Goal: Navigation & Orientation: Find specific page/section

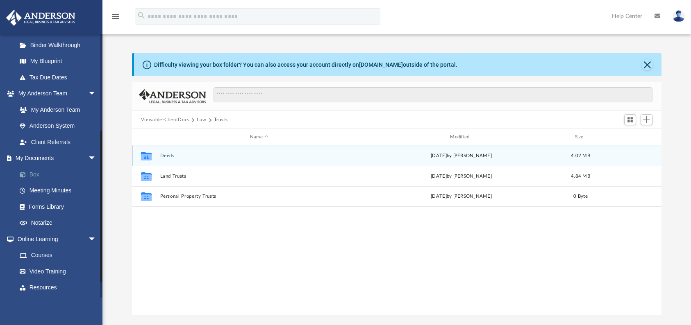
scroll to position [158, 0]
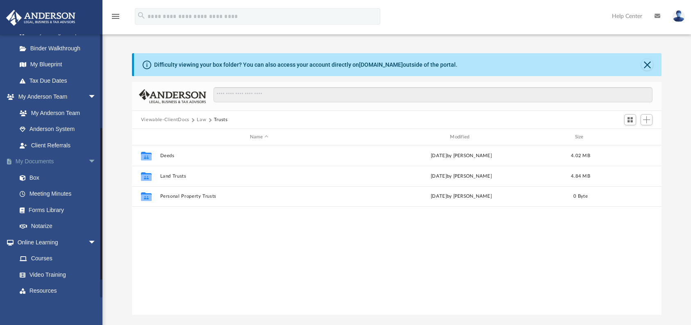
click at [88, 158] on span "arrow_drop_down" at bounding box center [96, 162] width 16 height 17
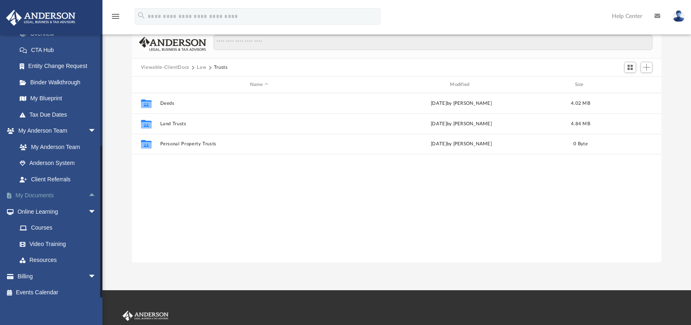
scroll to position [58, 0]
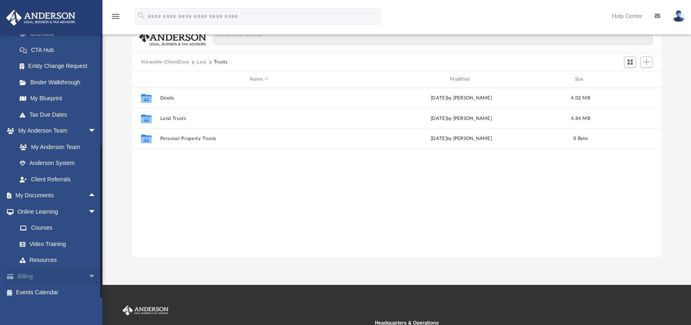
click at [88, 269] on span "arrow_drop_down" at bounding box center [96, 276] width 16 height 17
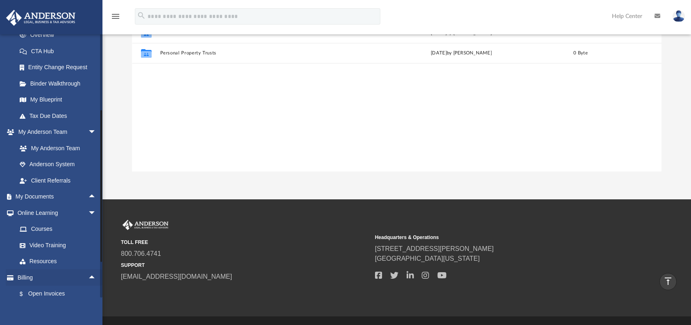
scroll to position [113, 0]
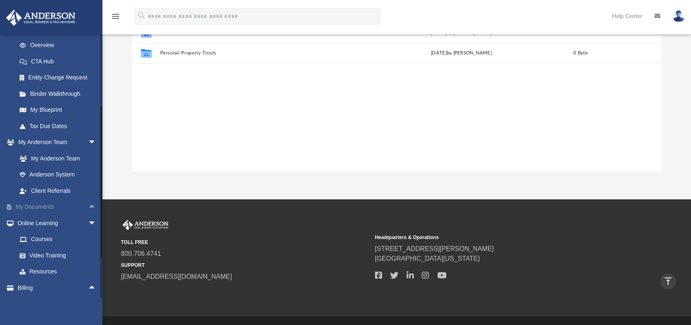
click at [88, 201] on span "arrow_drop_up" at bounding box center [96, 207] width 16 height 17
click at [34, 219] on link "Box" at bounding box center [59, 223] width 97 height 16
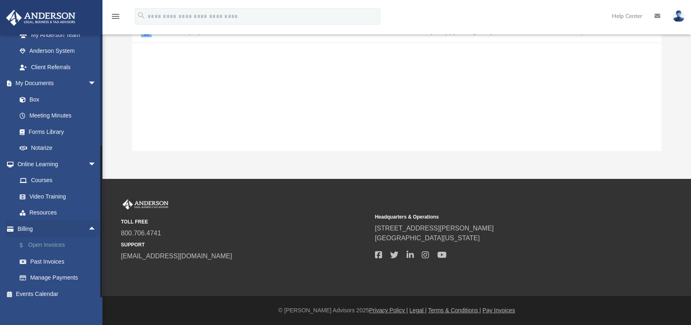
scroll to position [164, 0]
click at [50, 205] on link "Resources" at bounding box center [59, 213] width 97 height 16
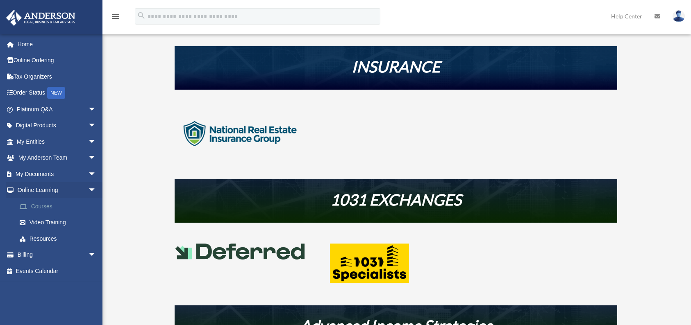
scroll to position [296, 0]
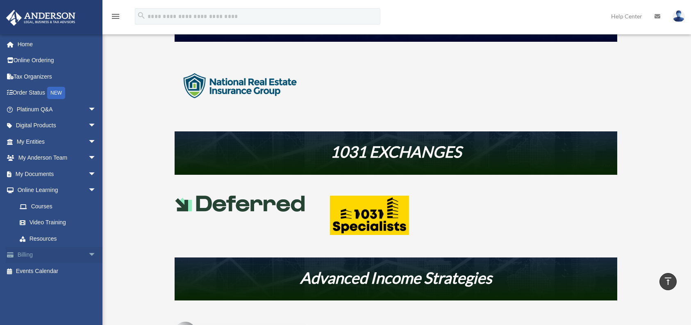
click at [88, 253] on span "arrow_drop_down" at bounding box center [96, 255] width 16 height 17
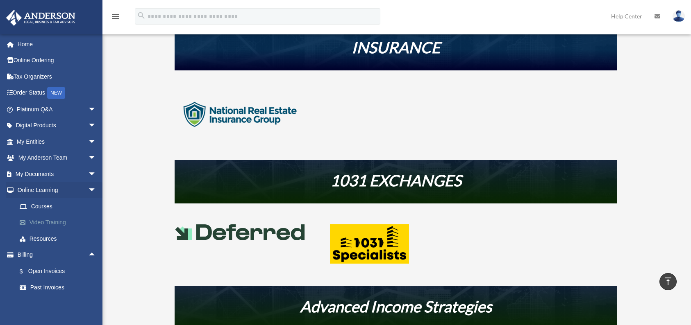
scroll to position [265, 0]
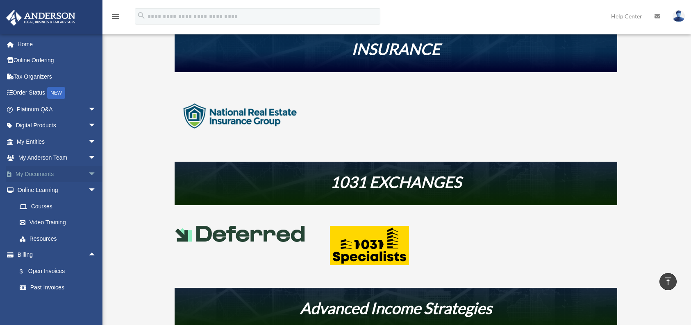
click at [88, 173] on span "arrow_drop_down" at bounding box center [96, 174] width 16 height 17
click at [53, 190] on link "Box" at bounding box center [59, 190] width 97 height 16
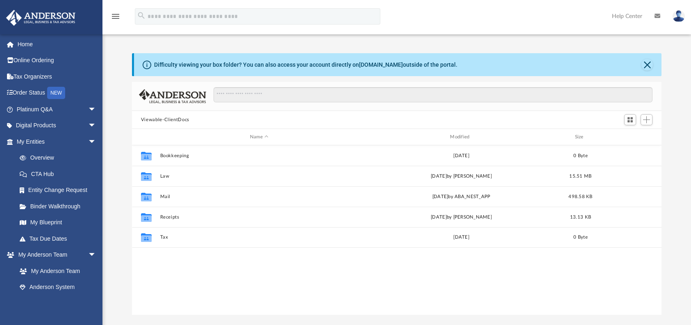
scroll to position [7, 7]
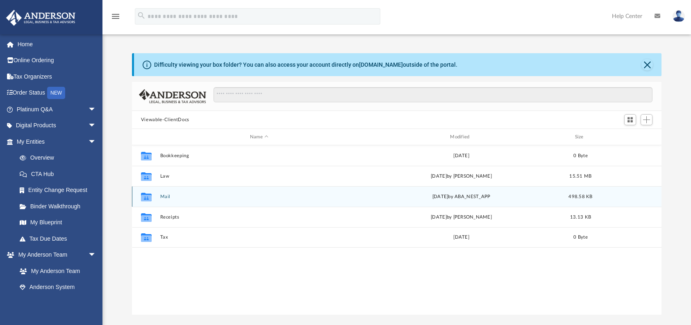
click at [163, 198] on button "Mail" at bounding box center [259, 196] width 198 height 5
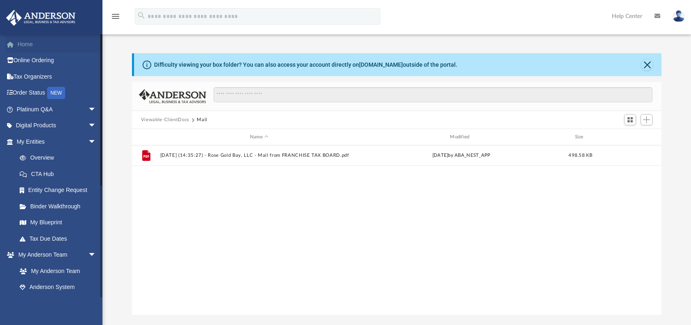
click at [25, 46] on link "Home" at bounding box center [57, 44] width 103 height 16
